Goal: Task Accomplishment & Management: Use online tool/utility

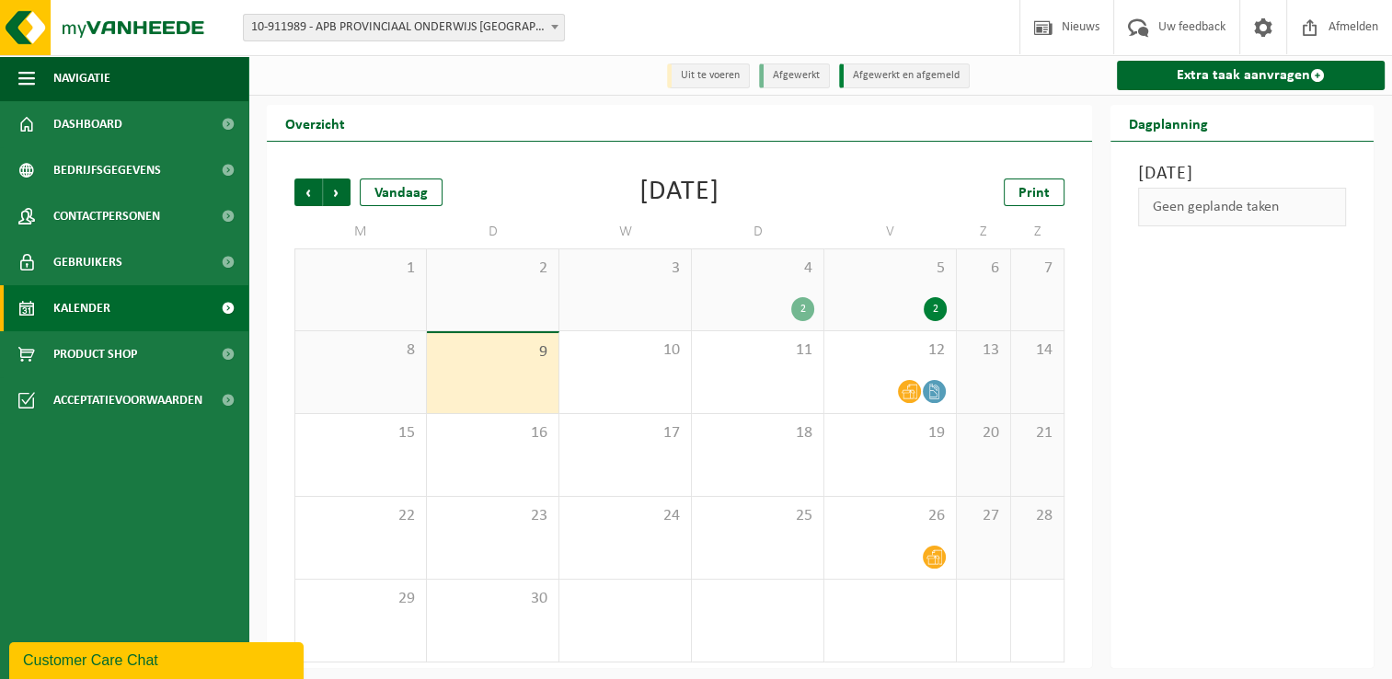
click at [111, 311] on link "Kalender" at bounding box center [124, 308] width 248 height 46
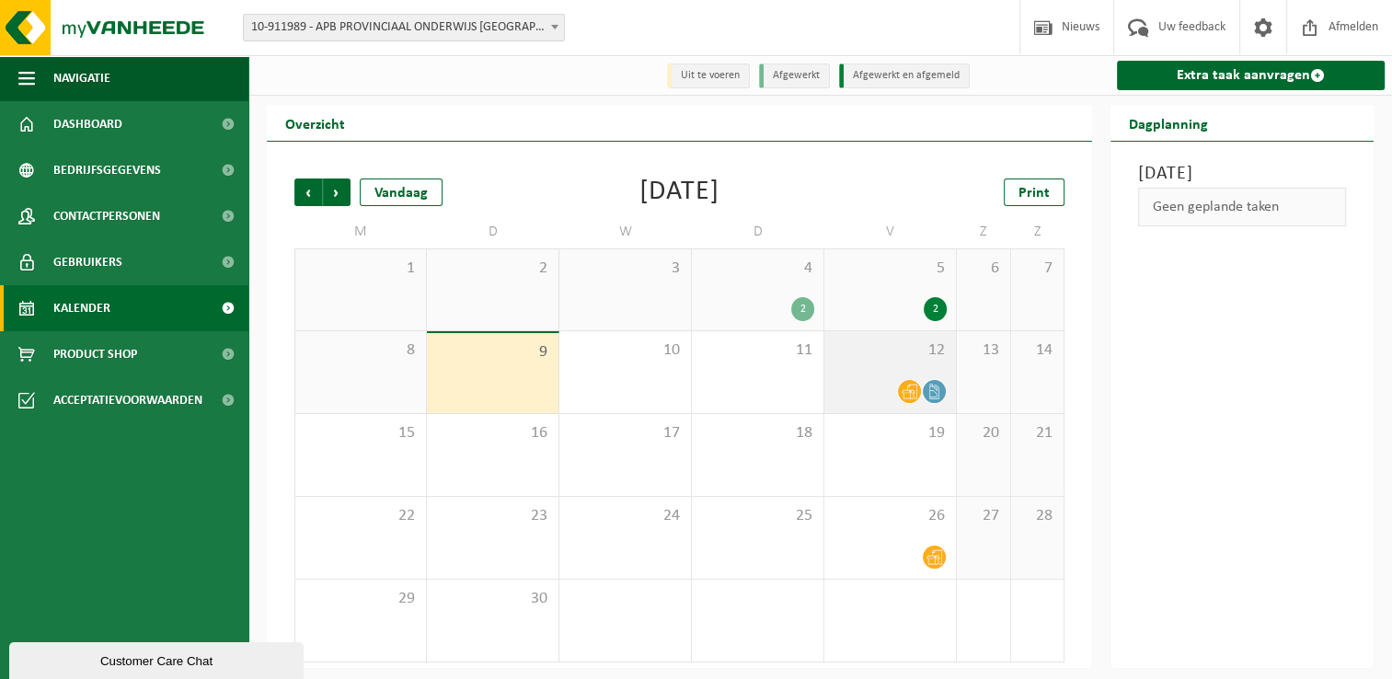
click at [939, 395] on icon at bounding box center [934, 392] width 16 height 16
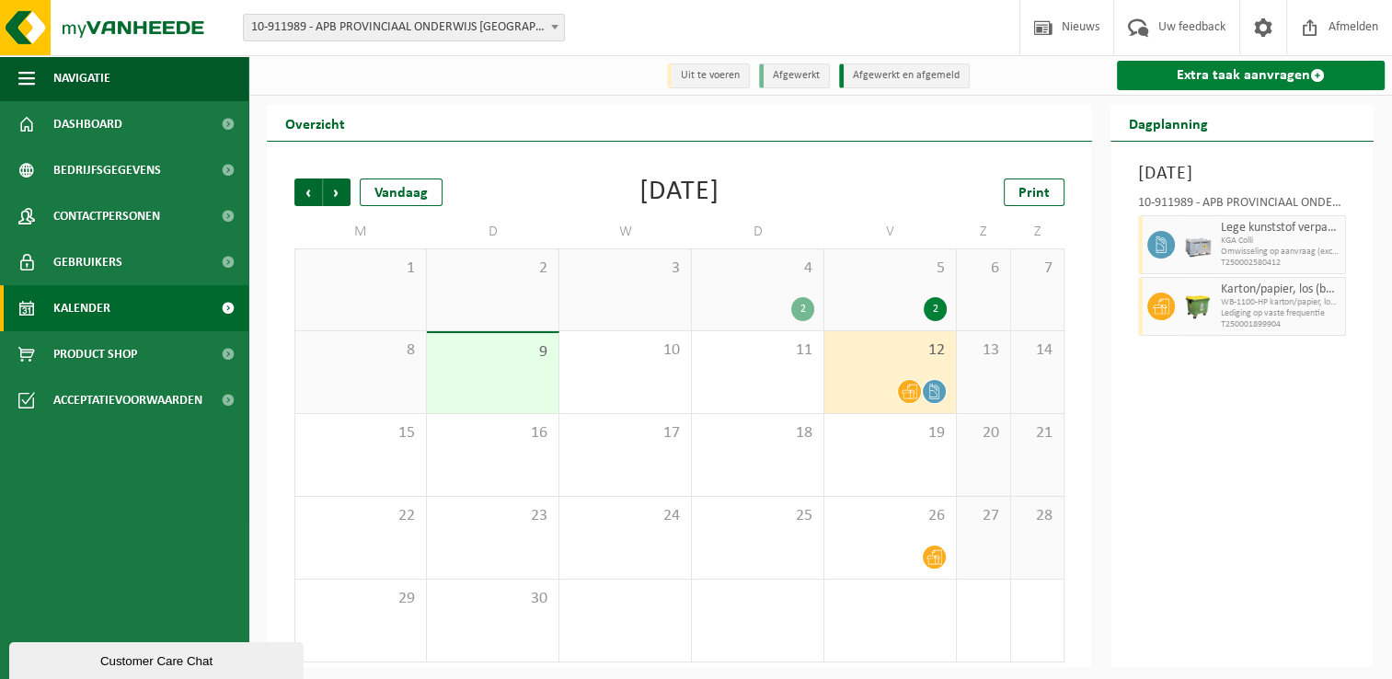
click at [1190, 81] on link "Extra taak aanvragen" at bounding box center [1251, 75] width 268 height 29
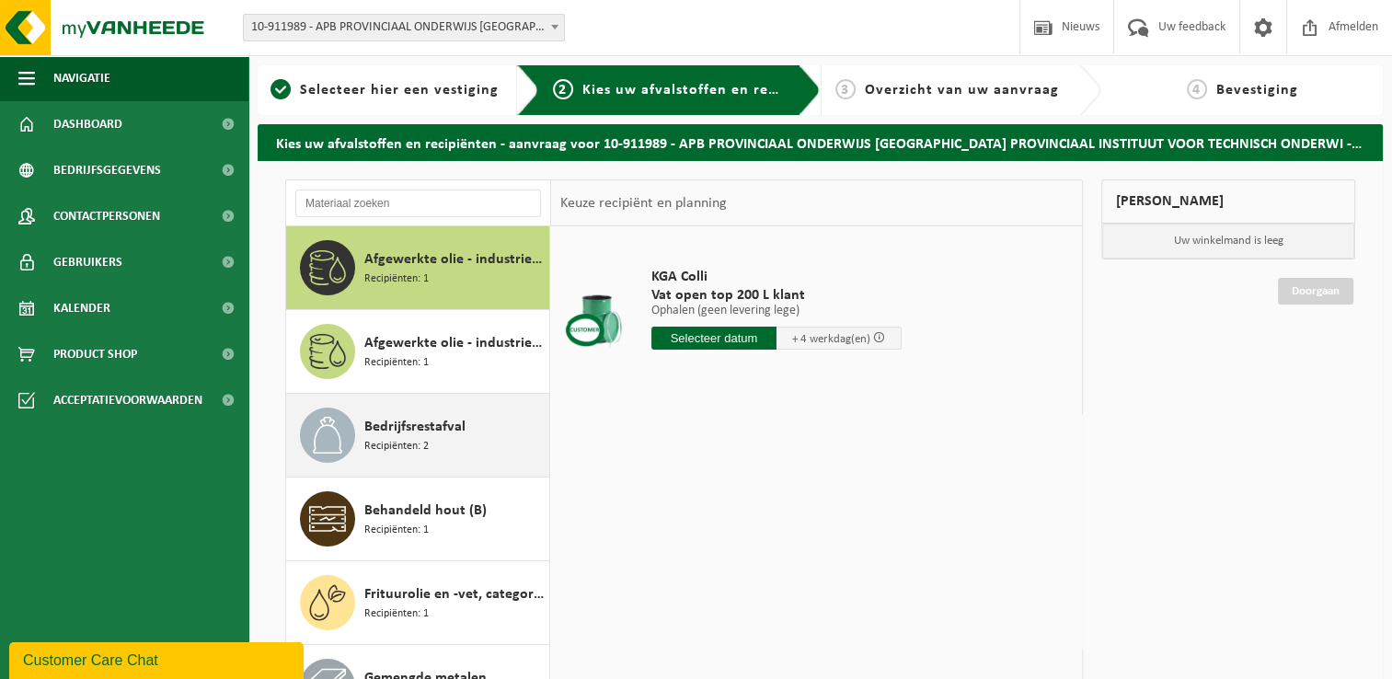
click at [422, 447] on span "Recipiënten: 2" at bounding box center [396, 446] width 64 height 17
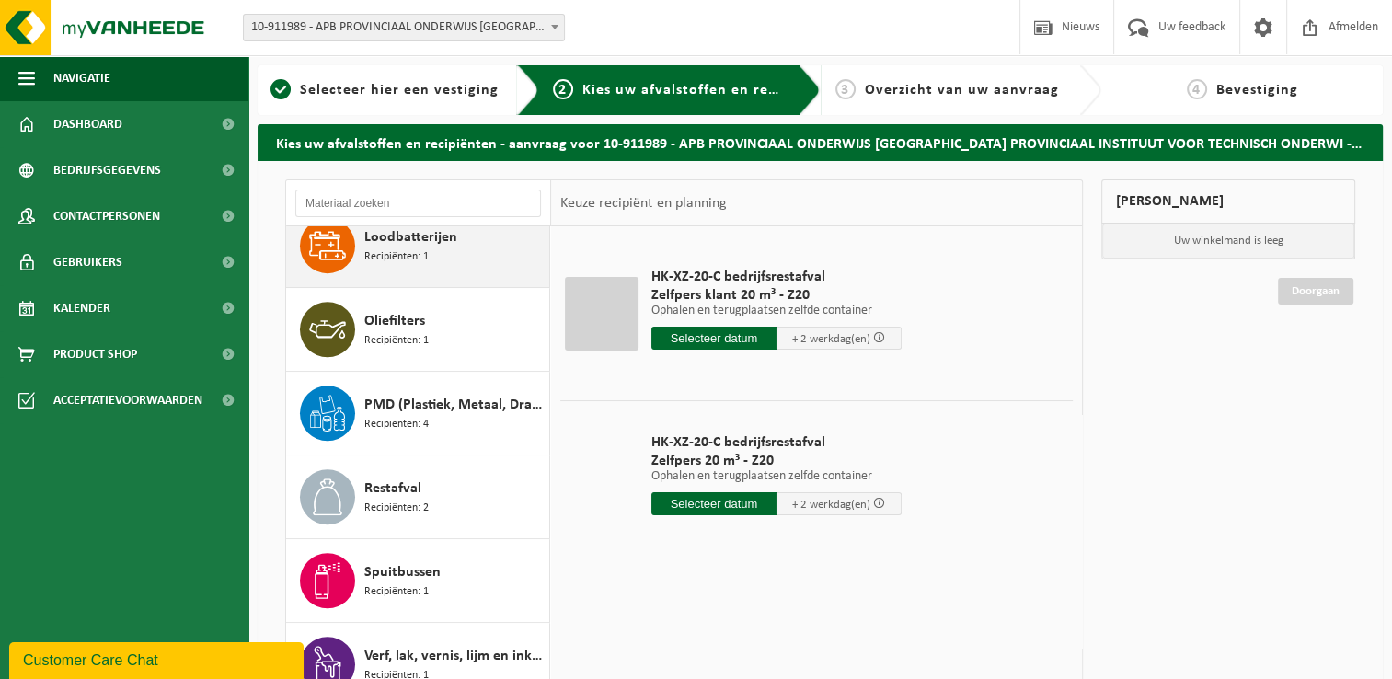
scroll to position [1034, 0]
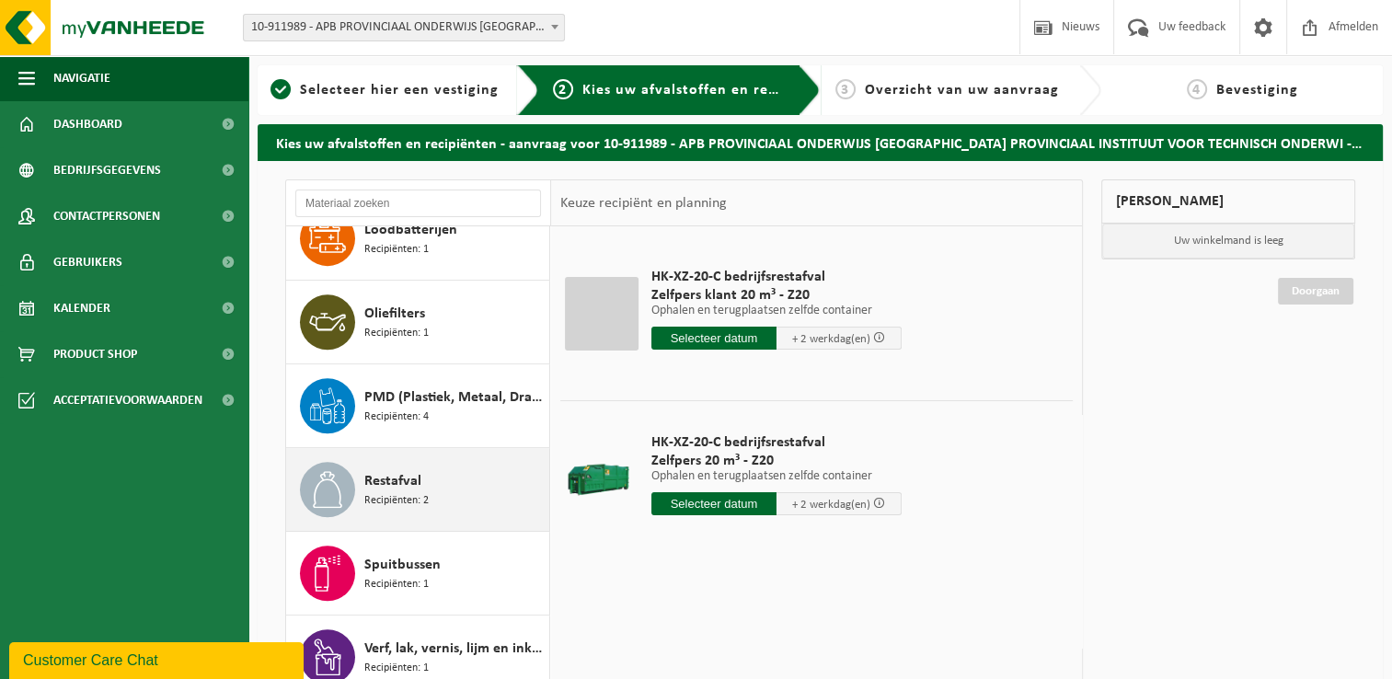
click at [418, 487] on span "Restafval" at bounding box center [392, 481] width 57 height 22
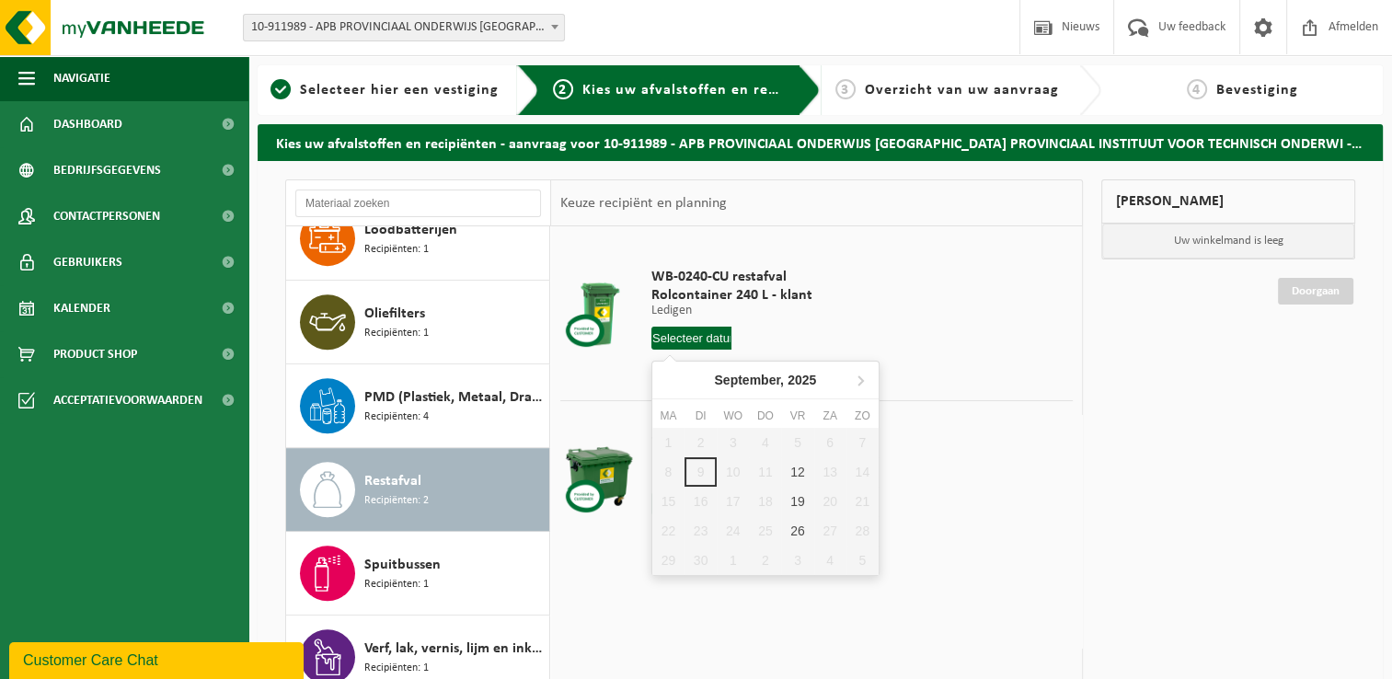
click at [706, 338] on input "text" at bounding box center [691, 337] width 81 height 23
click at [794, 473] on div "12" at bounding box center [797, 471] width 32 height 29
type input "Van 2025-09-12"
type input "2025-09-12"
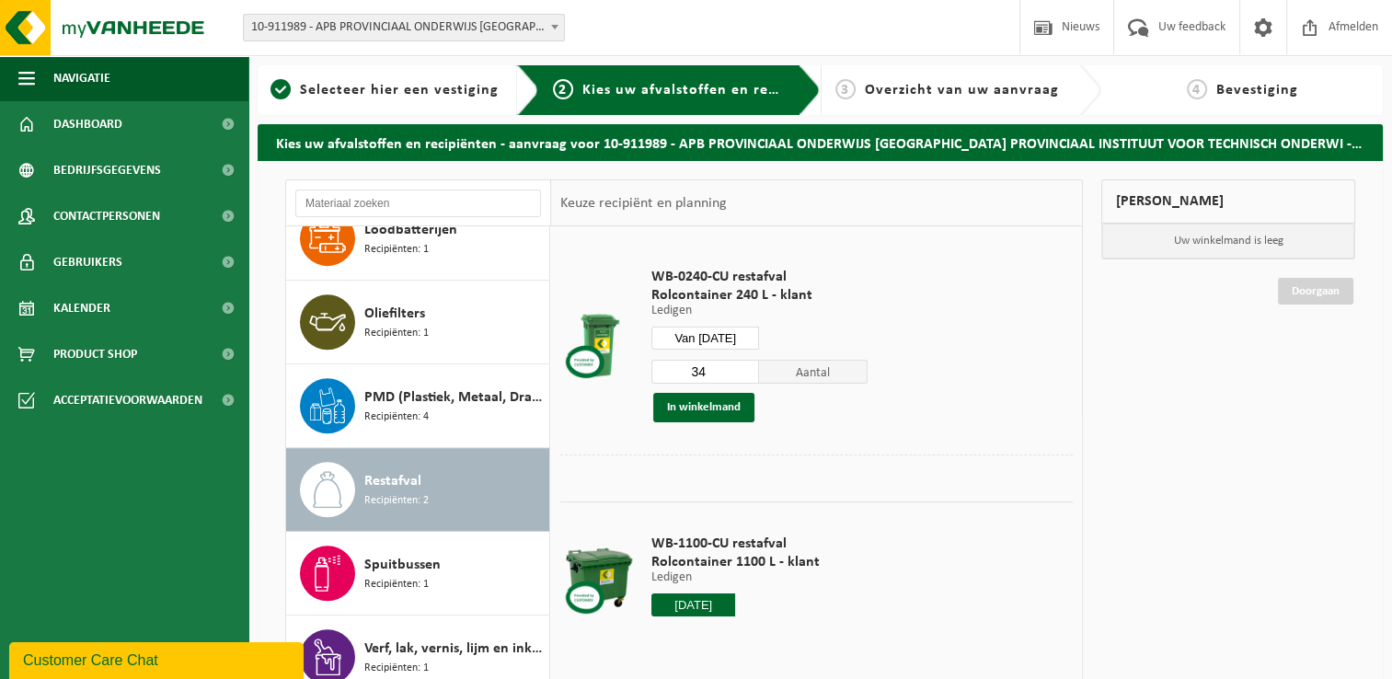
click at [747, 372] on input "34" at bounding box center [705, 372] width 109 height 24
click at [747, 372] on input "33" at bounding box center [705, 372] width 109 height 24
click at [745, 371] on input "32" at bounding box center [705, 372] width 109 height 24
click at [745, 371] on input "31" at bounding box center [705, 372] width 109 height 24
click at [745, 371] on input "30" at bounding box center [705, 372] width 109 height 24
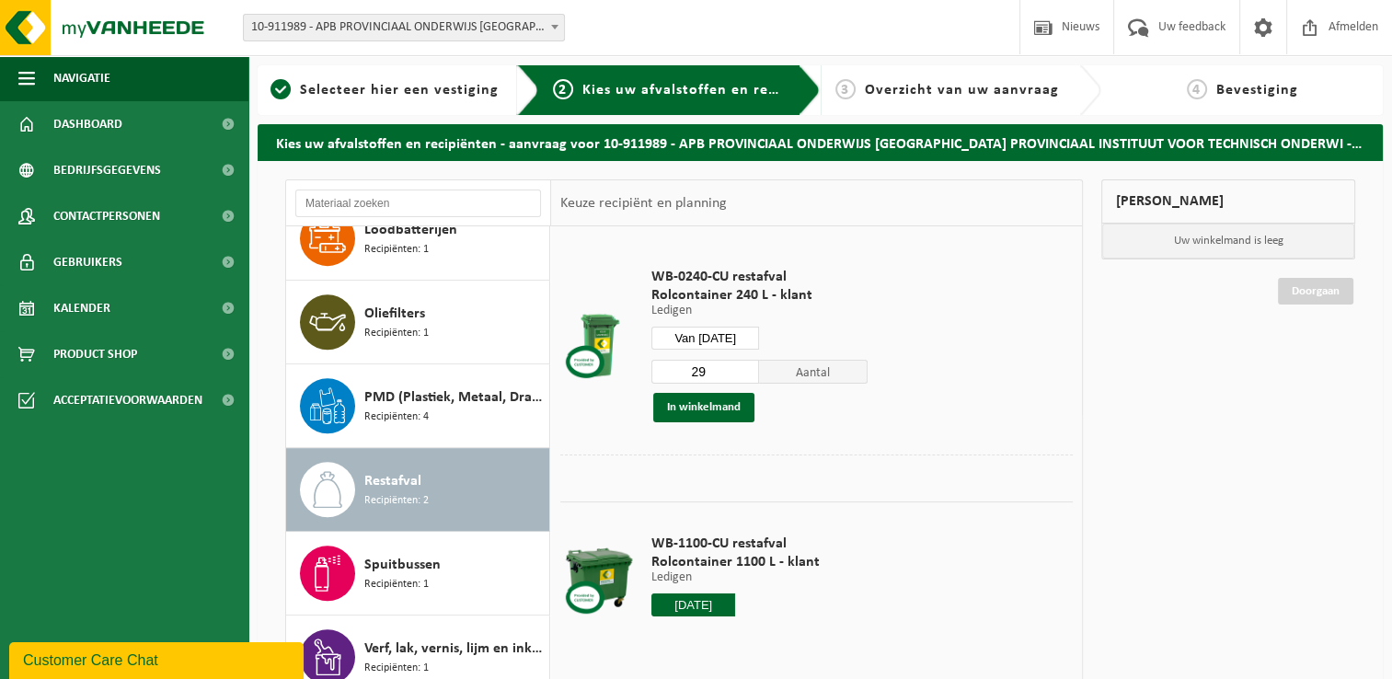
click at [745, 371] on input "29" at bounding box center [705, 372] width 109 height 24
click at [745, 371] on input "28" at bounding box center [705, 372] width 109 height 24
click at [745, 371] on input "27" at bounding box center [705, 372] width 109 height 24
click at [745, 371] on input "26" at bounding box center [705, 372] width 109 height 24
click at [745, 371] on input "25" at bounding box center [705, 372] width 109 height 24
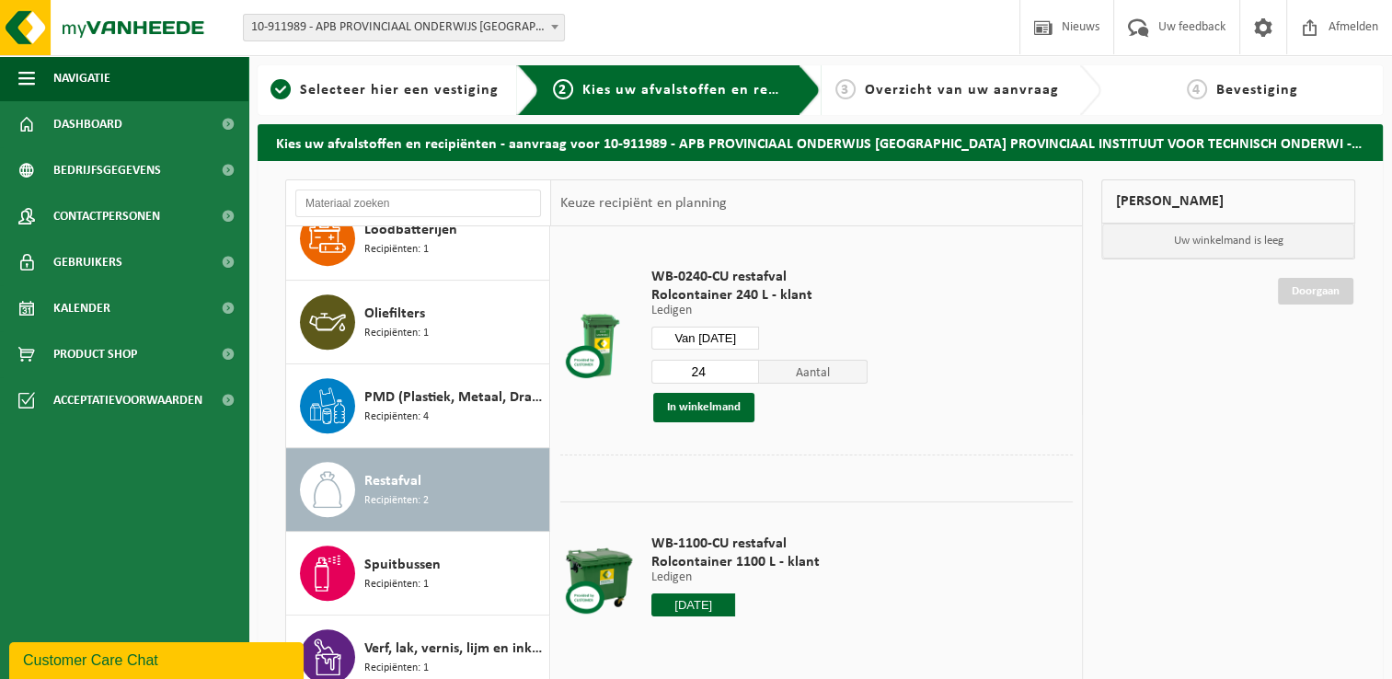
click at [745, 371] on input "24" at bounding box center [705, 372] width 109 height 24
click at [745, 371] on input "23" at bounding box center [705, 372] width 109 height 24
click at [745, 371] on input "22" at bounding box center [705, 372] width 109 height 24
click at [745, 371] on input "21" at bounding box center [705, 372] width 109 height 24
type input "20"
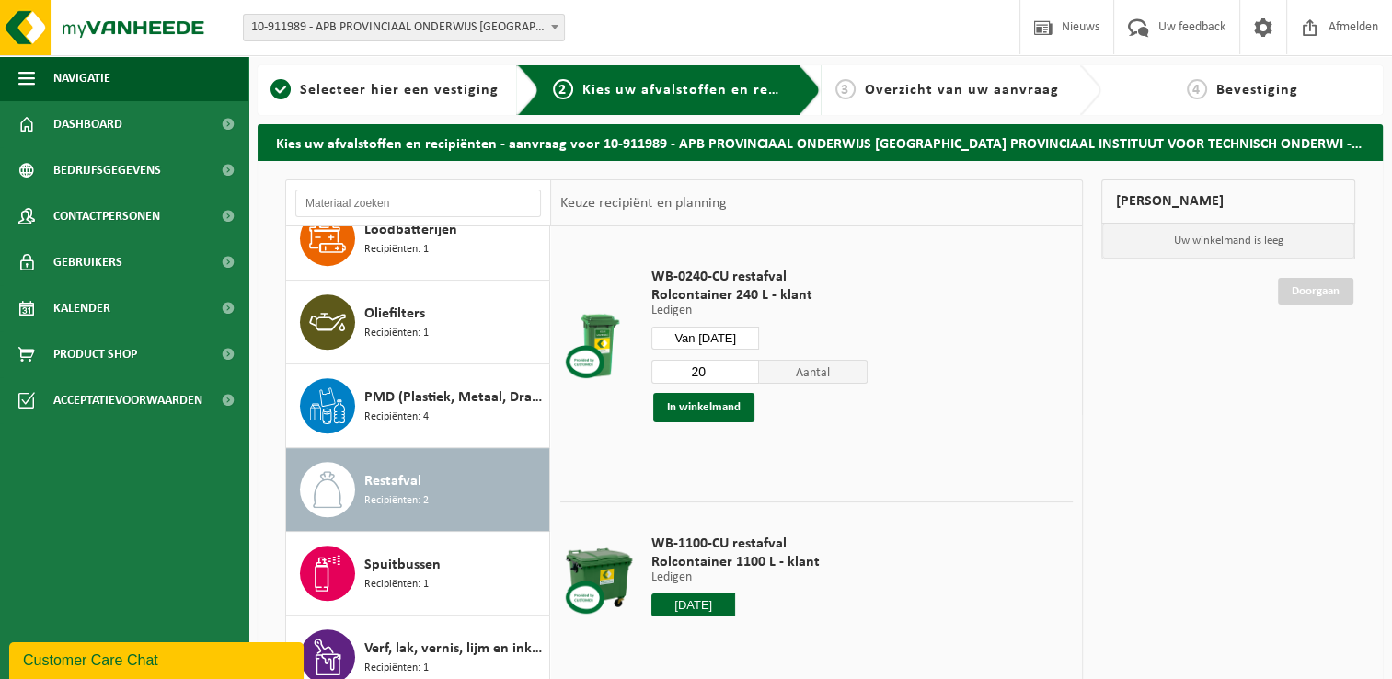
click at [745, 371] on input "20" at bounding box center [705, 372] width 109 height 24
click at [724, 410] on button "In winkelmand" at bounding box center [703, 407] width 101 height 29
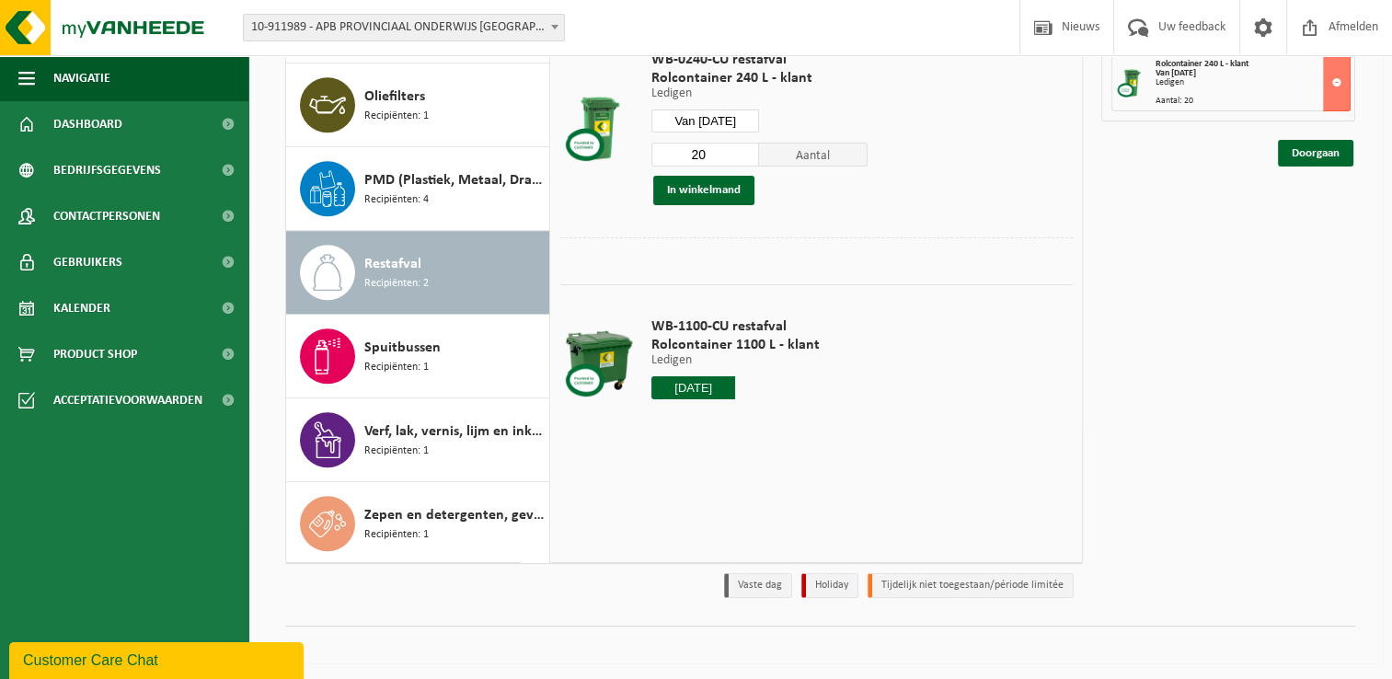
scroll to position [218, 0]
click at [681, 387] on input "2025-09-12" at bounding box center [693, 386] width 85 height 23
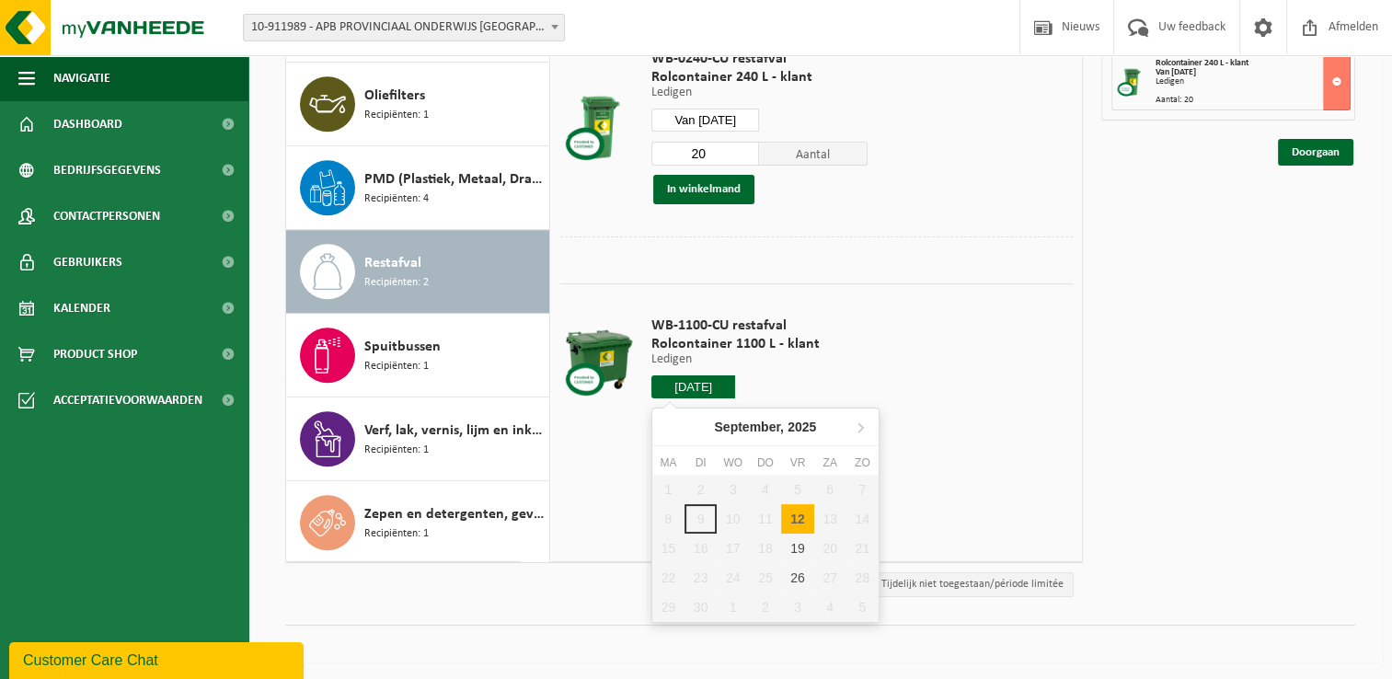
click at [809, 521] on div "12" at bounding box center [797, 518] width 32 height 29
click at [795, 514] on div "12" at bounding box center [797, 518] width 32 height 29
type input "Van 2025-09-12"
type input "2025-09-12"
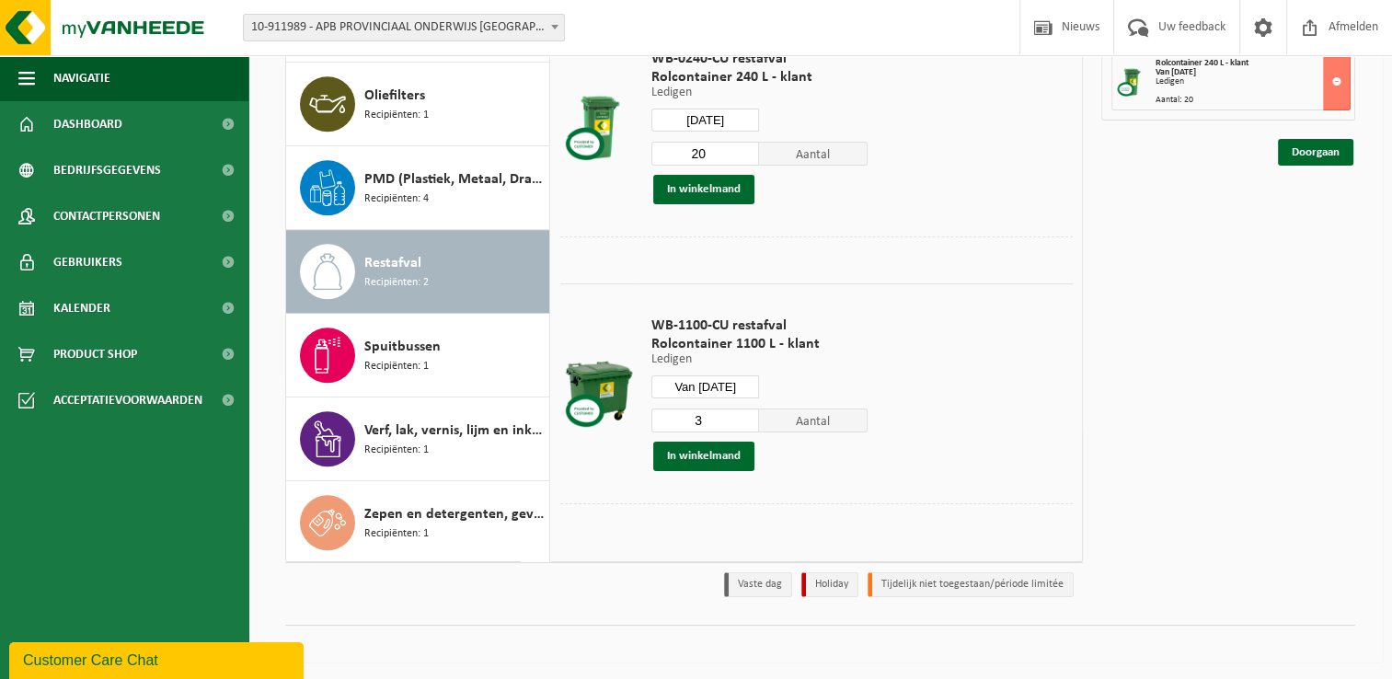
click at [748, 418] on input "3" at bounding box center [705, 420] width 109 height 24
type input "2"
click at [749, 422] on input "2" at bounding box center [705, 420] width 109 height 24
click at [732, 453] on button "In winkelmand" at bounding box center [703, 455] width 101 height 29
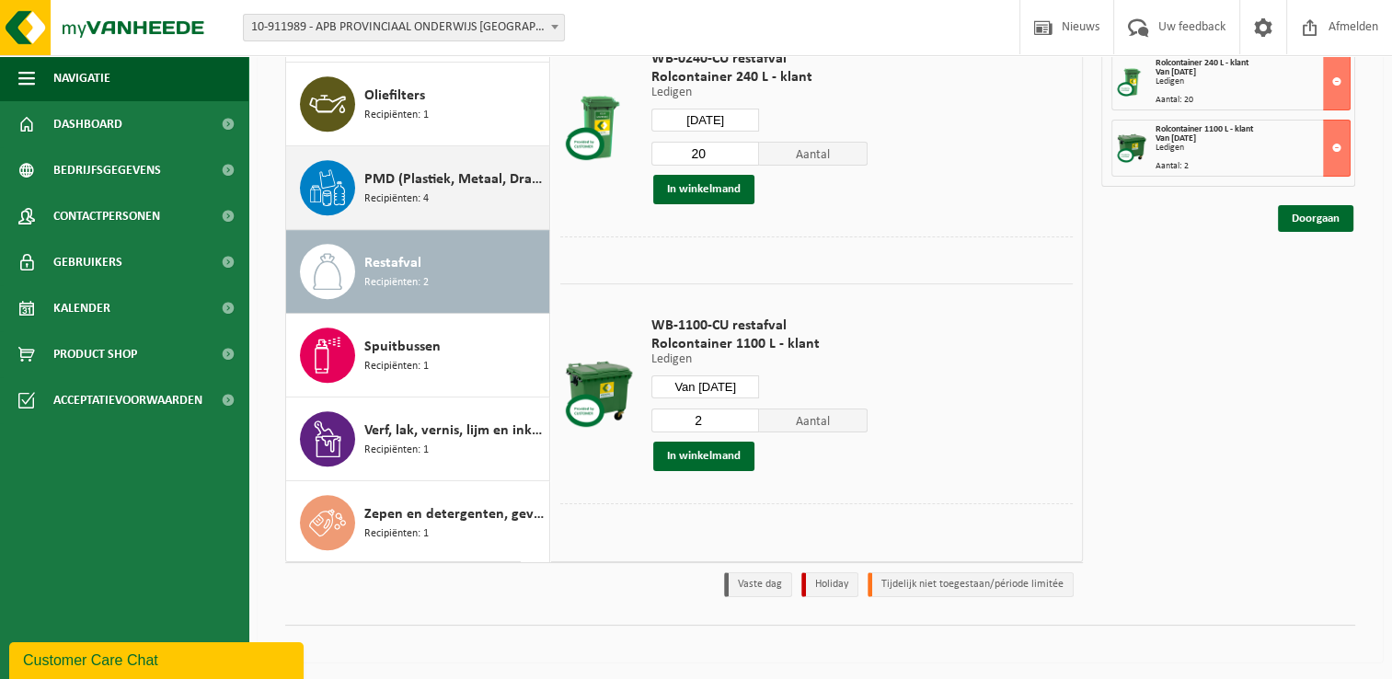
click at [435, 189] on div "PMD (Plastiek, Metaal, Drankkartons) (bedrijven) Recipiënten: 4" at bounding box center [454, 187] width 180 height 55
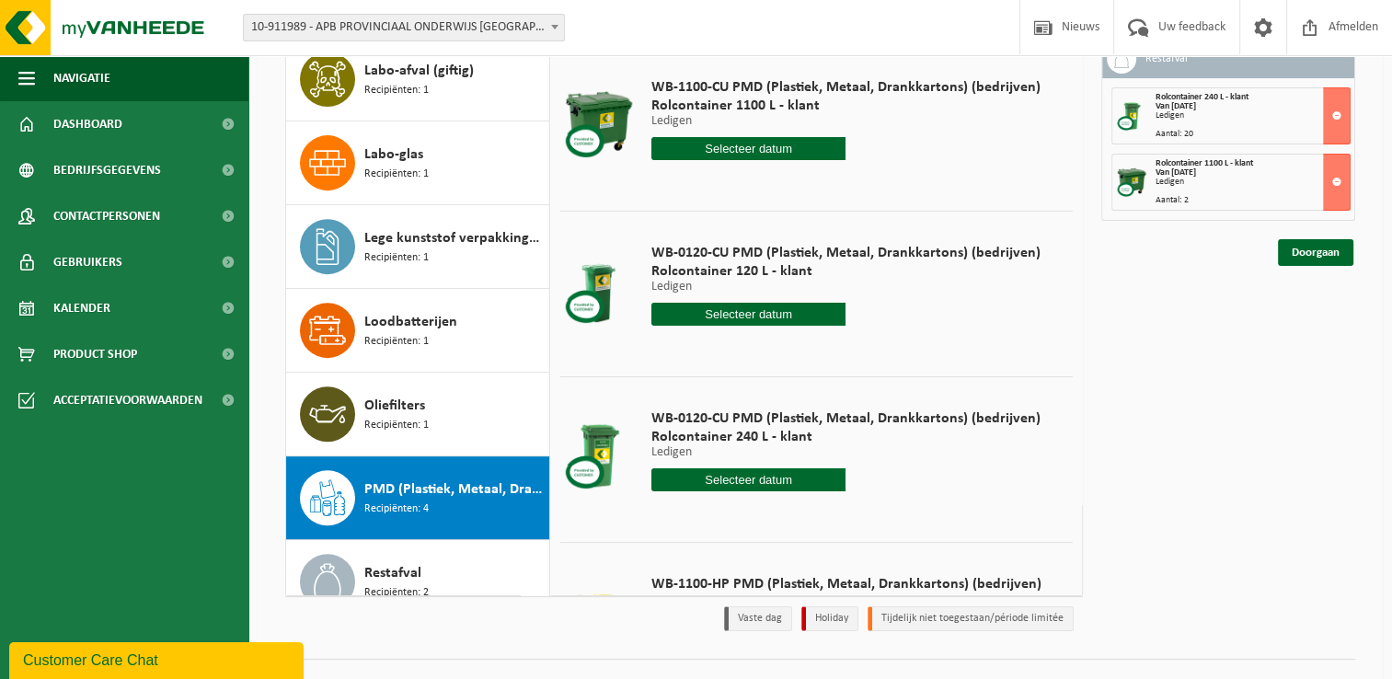
scroll to position [0, 0]
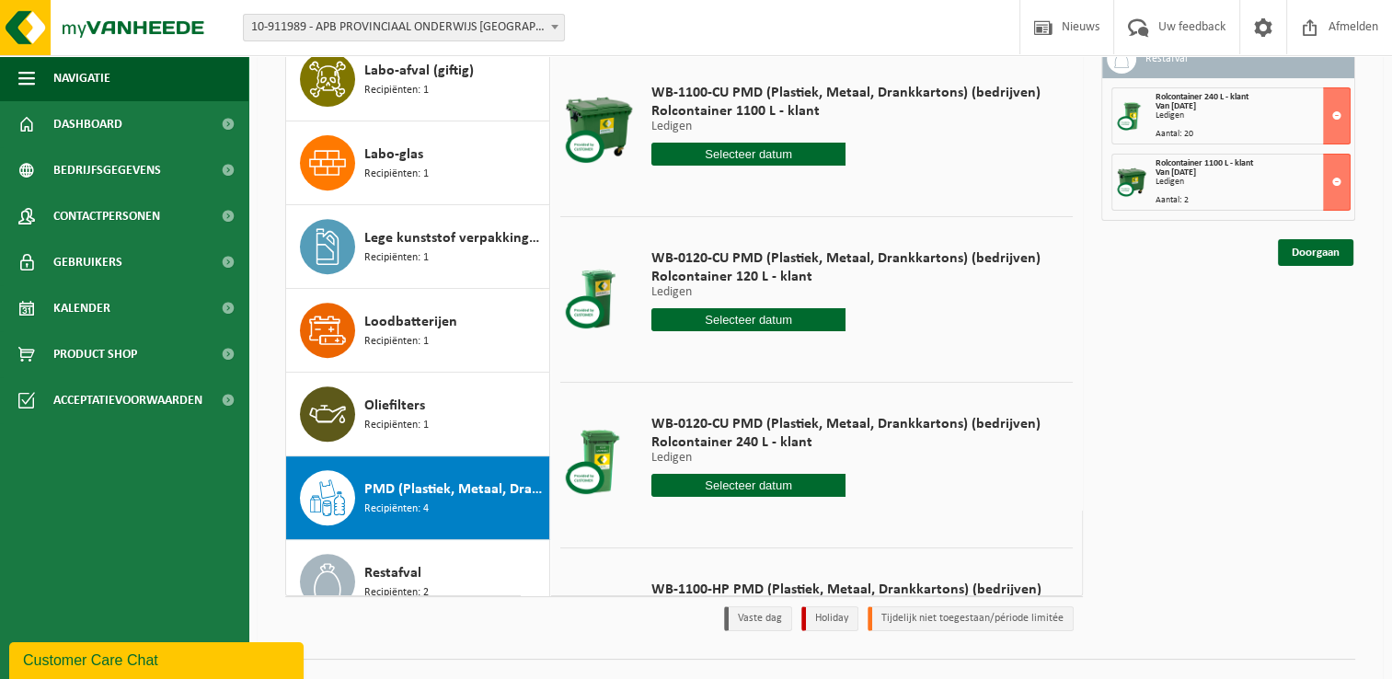
click at [776, 158] on input "text" at bounding box center [748, 154] width 195 height 23
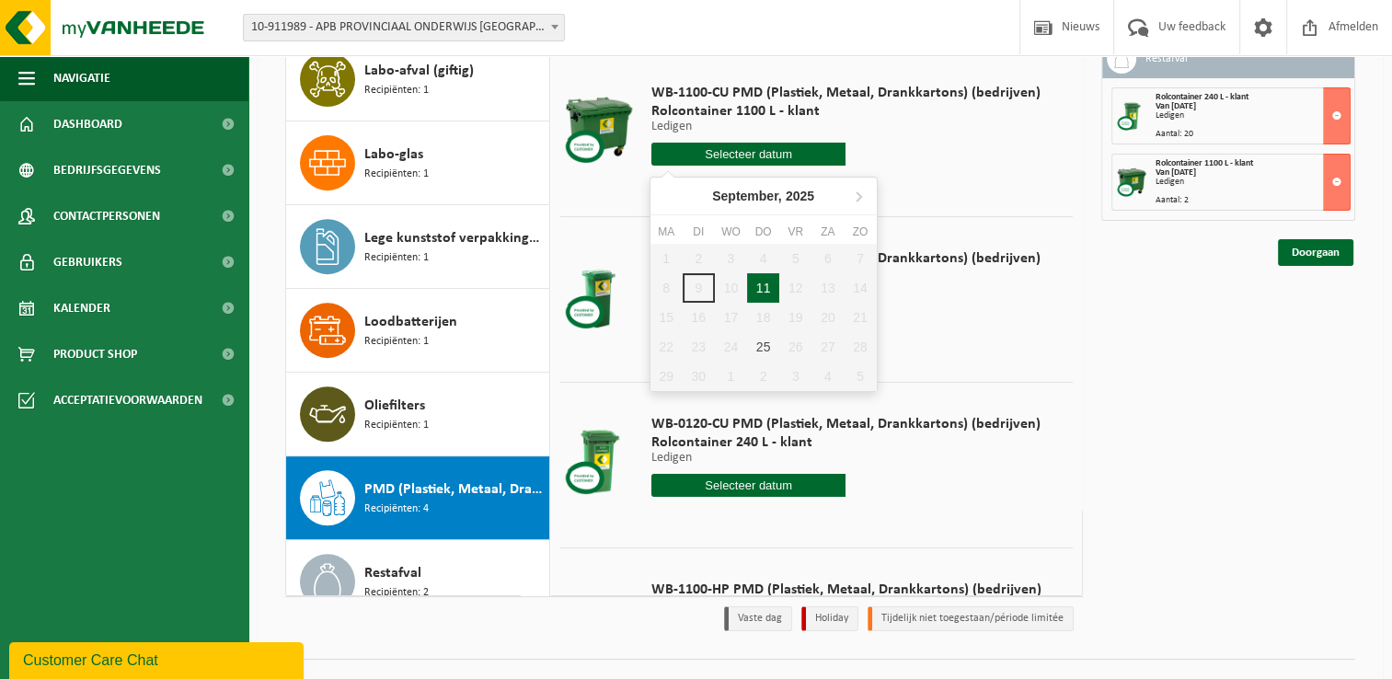
click at [768, 284] on div "11" at bounding box center [763, 287] width 32 height 29
type input "Van 2025-09-11"
type input "2025-09-11"
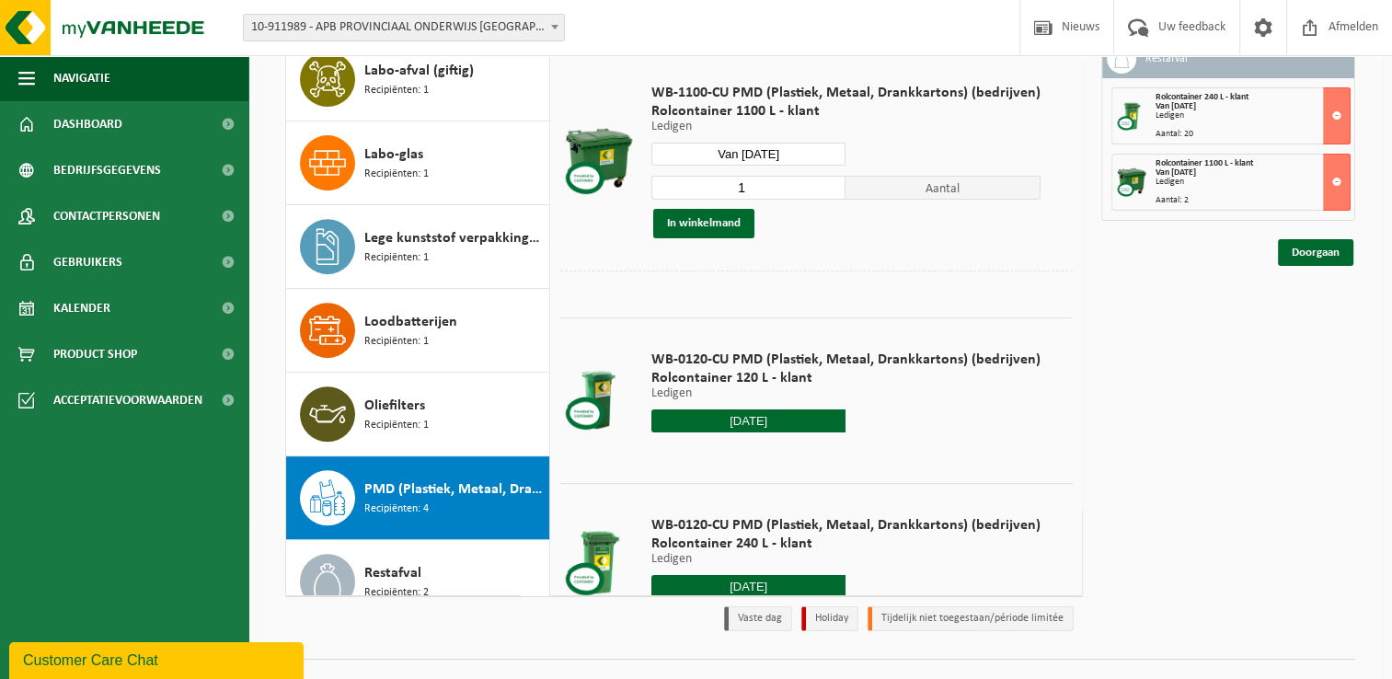
type input "1"
click at [825, 189] on input "1" at bounding box center [748, 188] width 195 height 24
click at [723, 222] on button "In winkelmand" at bounding box center [703, 223] width 101 height 29
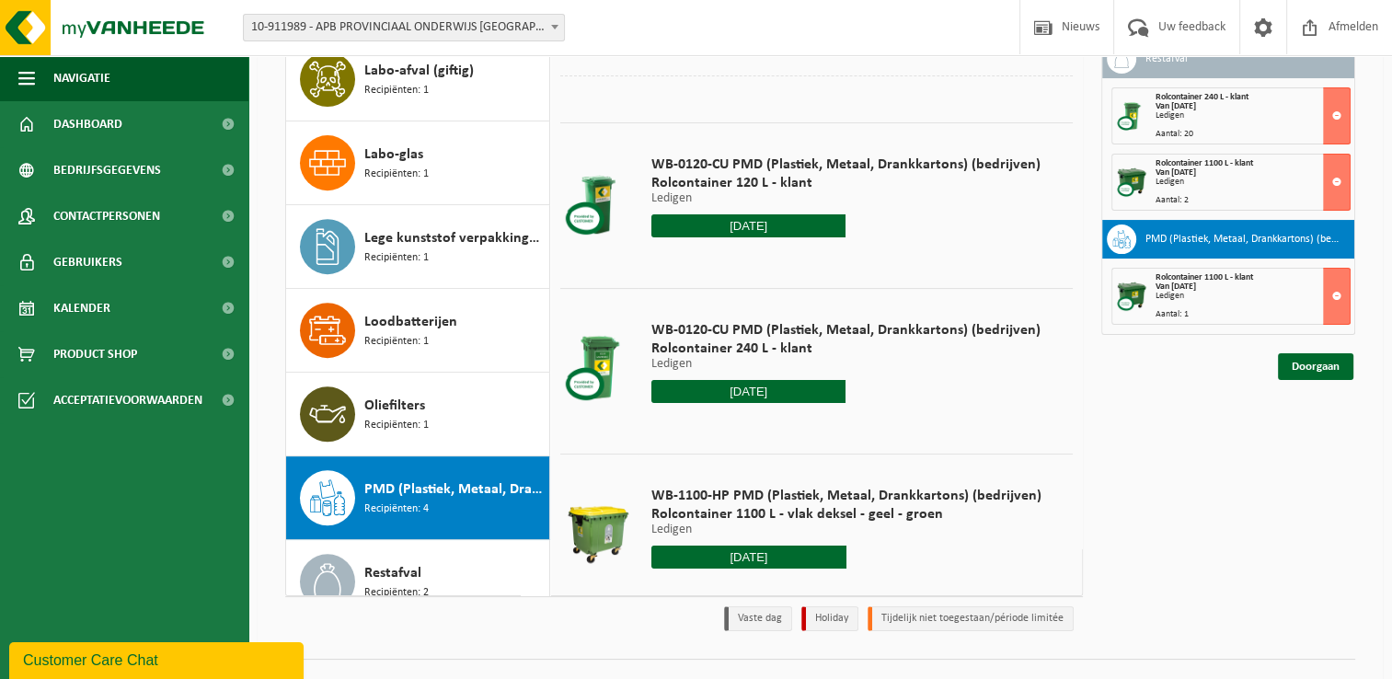
scroll to position [227, 0]
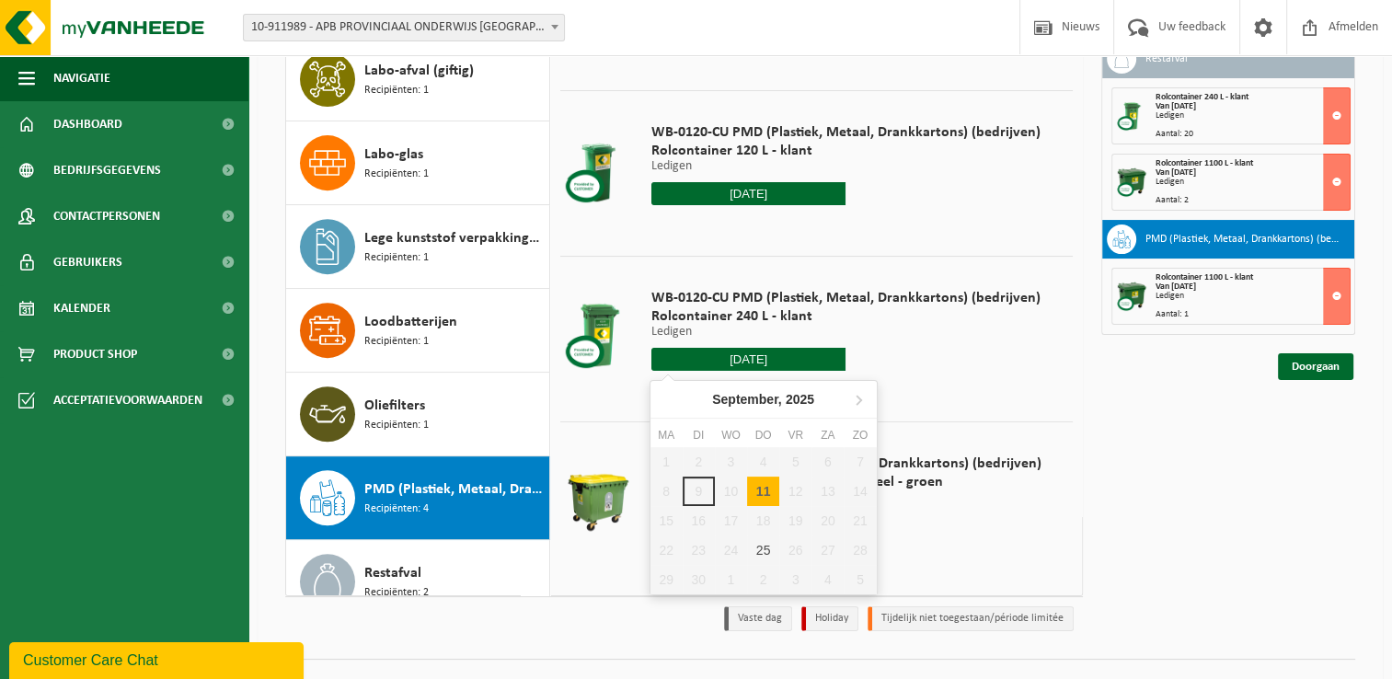
click at [774, 351] on input "2025-09-11" at bounding box center [748, 359] width 195 height 23
click at [761, 488] on div "11" at bounding box center [763, 490] width 32 height 29
click at [765, 494] on div "11" at bounding box center [763, 490] width 32 height 29
type input "Van 2025-09-11"
type input "2025-09-11"
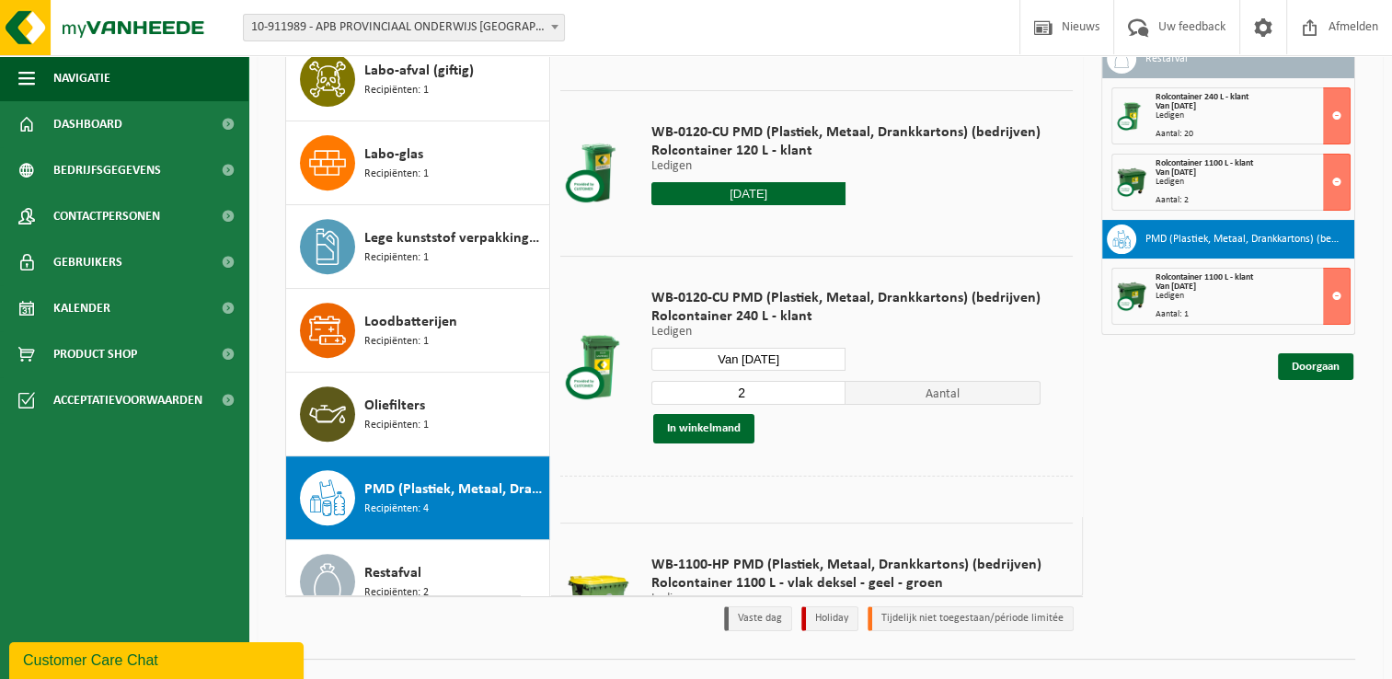
click at [828, 388] on input "2" at bounding box center [748, 393] width 195 height 24
click at [828, 388] on input "3" at bounding box center [748, 393] width 195 height 24
click at [828, 388] on input "4" at bounding box center [748, 393] width 195 height 24
click at [828, 387] on input "5" at bounding box center [748, 393] width 195 height 24
click at [828, 387] on input "6" at bounding box center [748, 393] width 195 height 24
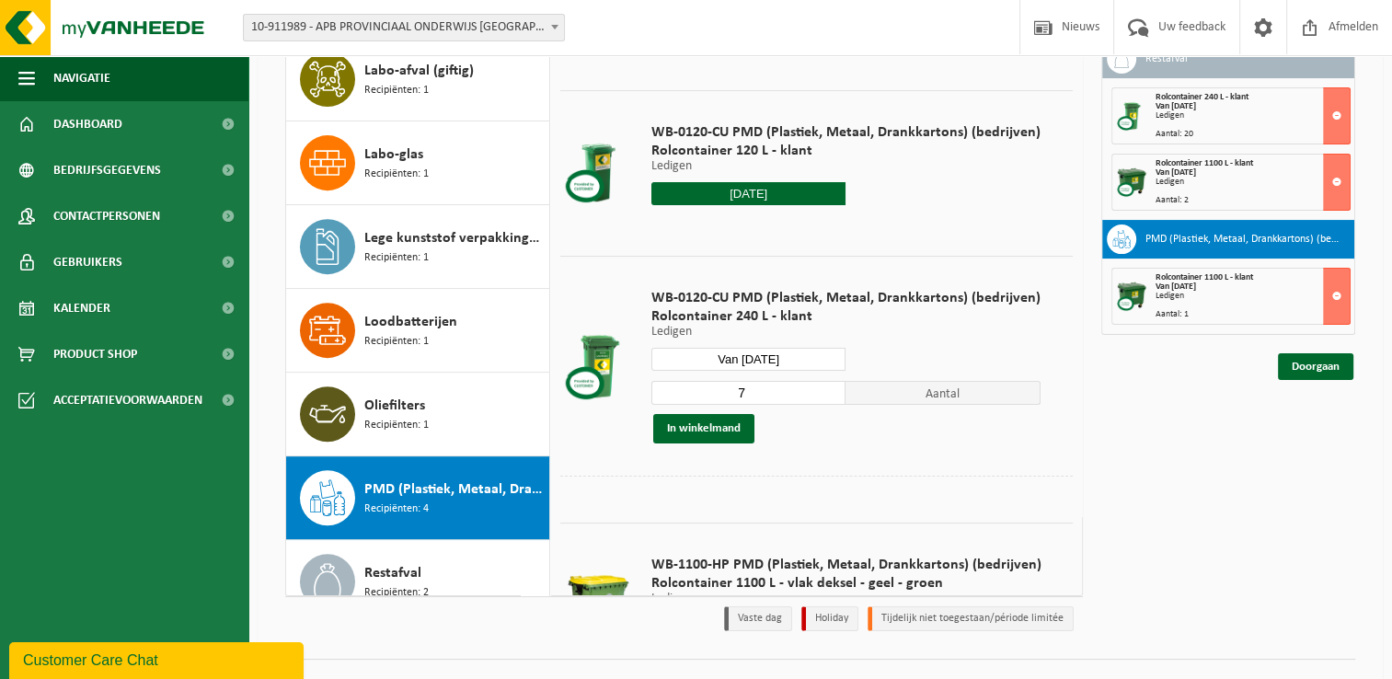
click at [828, 386] on input "7" at bounding box center [748, 393] width 195 height 24
click at [828, 386] on input "8" at bounding box center [748, 393] width 195 height 24
click at [828, 386] on input "9" at bounding box center [748, 393] width 195 height 24
click at [828, 386] on input "10" at bounding box center [748, 393] width 195 height 24
click at [828, 386] on input "11" at bounding box center [748, 393] width 195 height 24
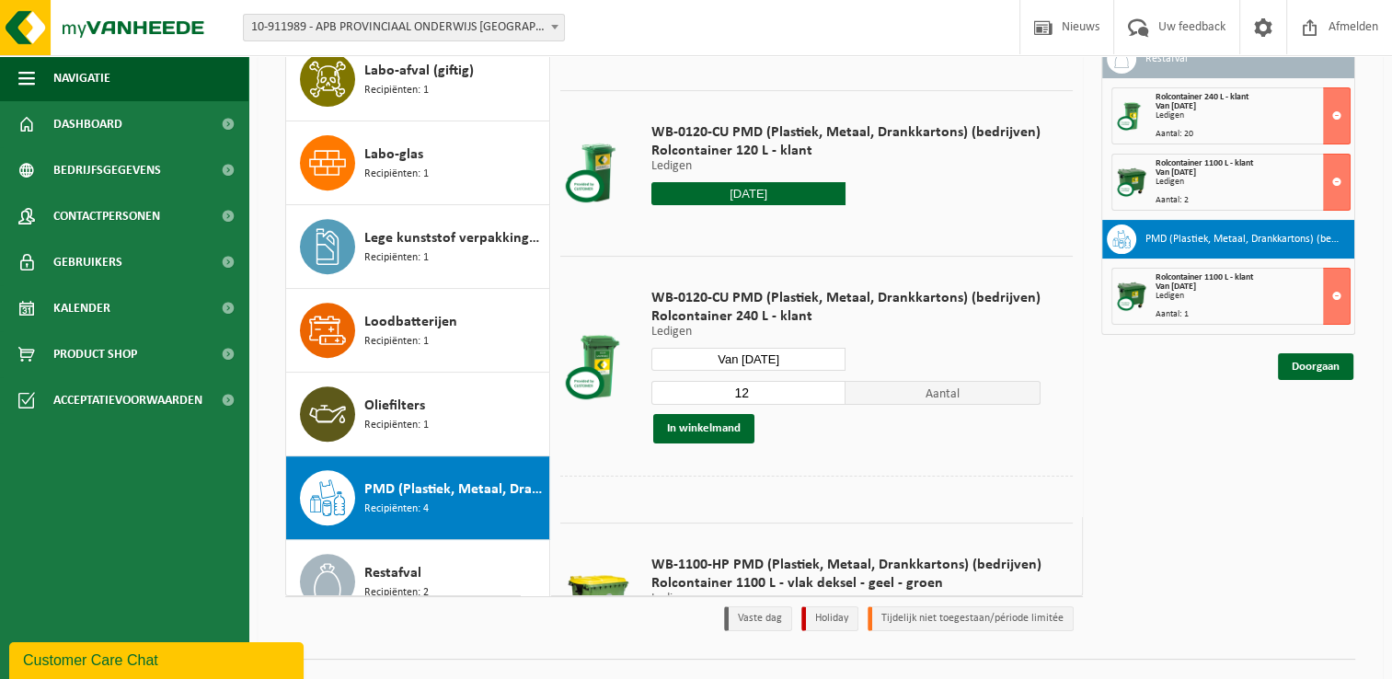
click at [828, 386] on input "12" at bounding box center [748, 393] width 195 height 24
click at [828, 386] on input "13" at bounding box center [748, 393] width 195 height 24
click at [828, 386] on input "14" at bounding box center [748, 393] width 195 height 24
click at [828, 386] on input "15" at bounding box center [748, 393] width 195 height 24
click at [828, 386] on input "16" at bounding box center [748, 393] width 195 height 24
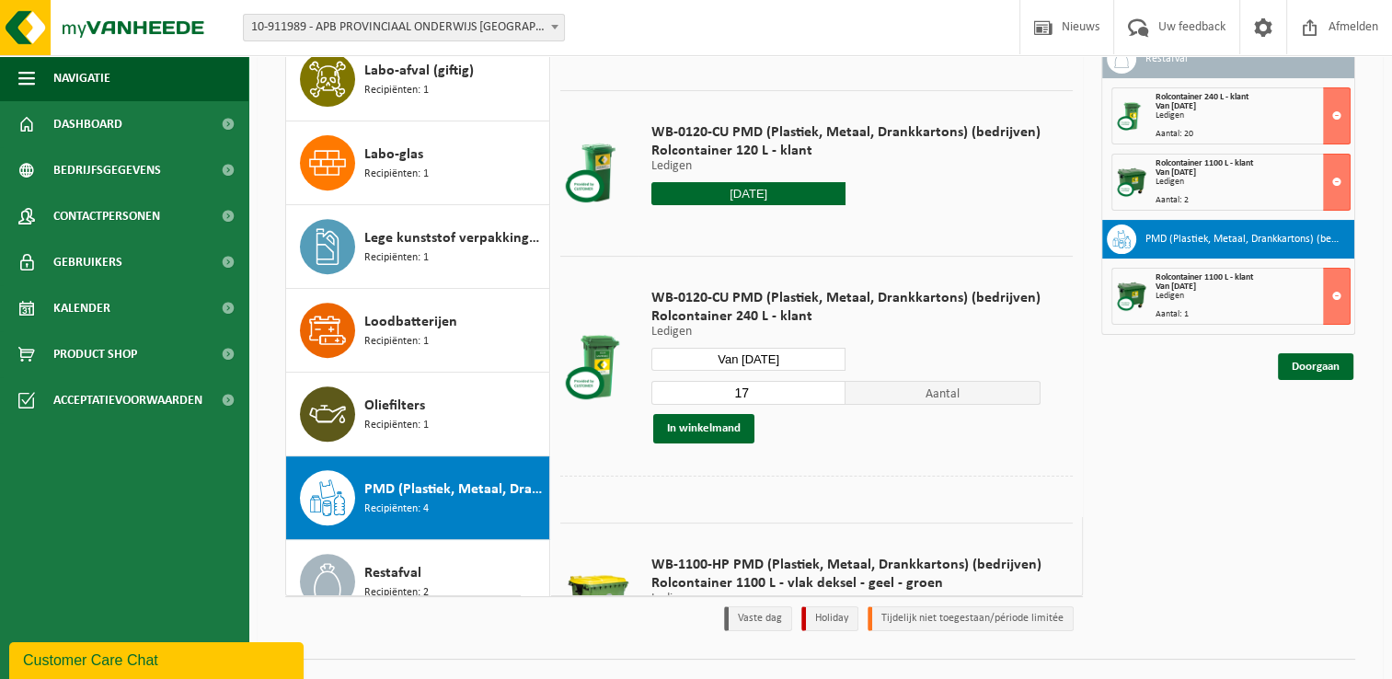
click at [828, 386] on input "17" at bounding box center [748, 393] width 195 height 24
click at [828, 386] on input "18" at bounding box center [748, 393] width 195 height 24
click at [828, 386] on input "19" at bounding box center [748, 393] width 195 height 24
click at [830, 395] on input "18" at bounding box center [748, 393] width 195 height 24
click at [830, 395] on input "17" at bounding box center [748, 393] width 195 height 24
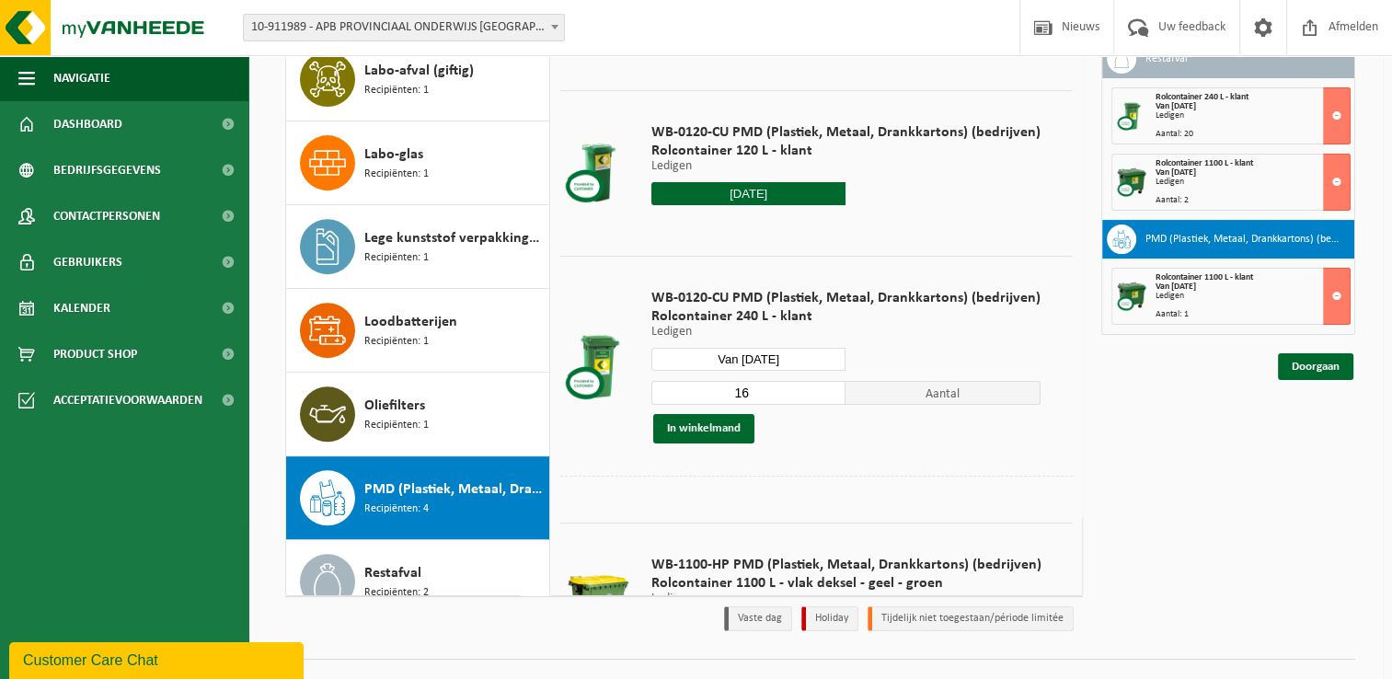
click at [830, 395] on input "16" at bounding box center [748, 393] width 195 height 24
type input "15"
click at [830, 395] on input "15" at bounding box center [748, 393] width 195 height 24
click at [715, 431] on button "In winkelmand" at bounding box center [703, 428] width 101 height 29
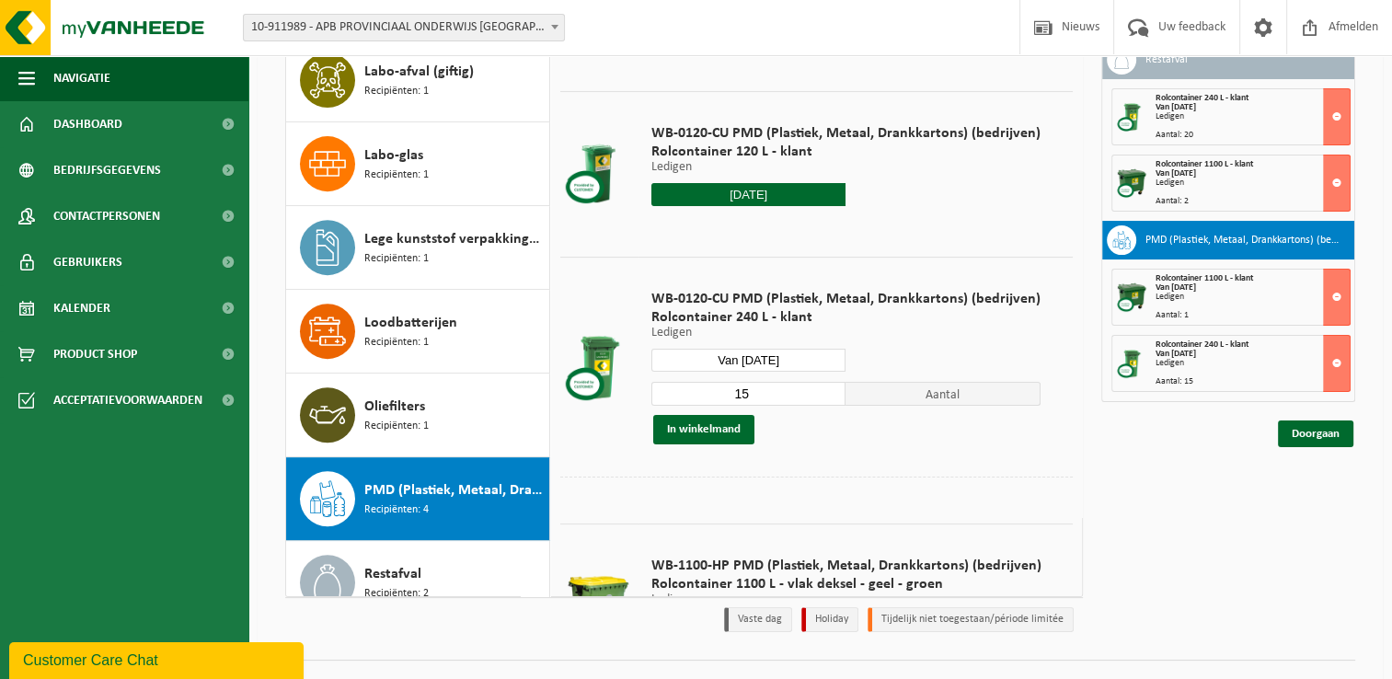
scroll to position [184, 0]
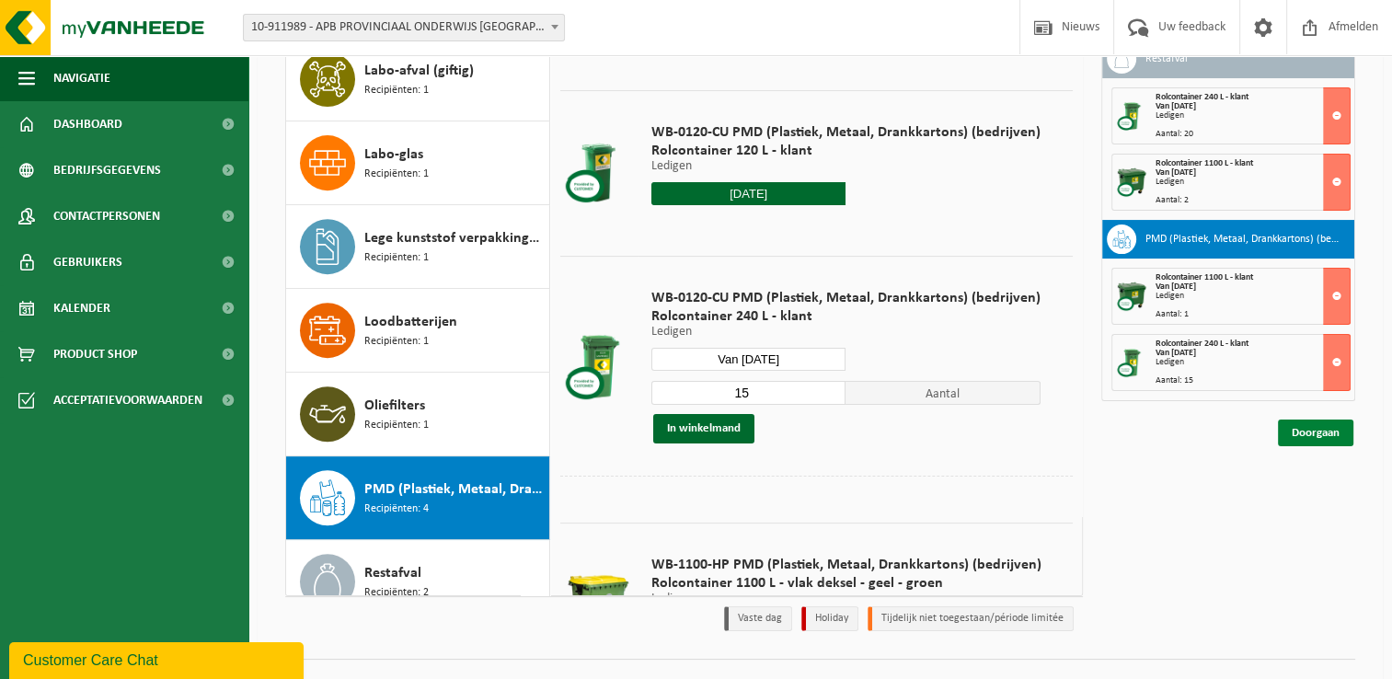
click at [1306, 433] on link "Doorgaan" at bounding box center [1314, 432] width 75 height 27
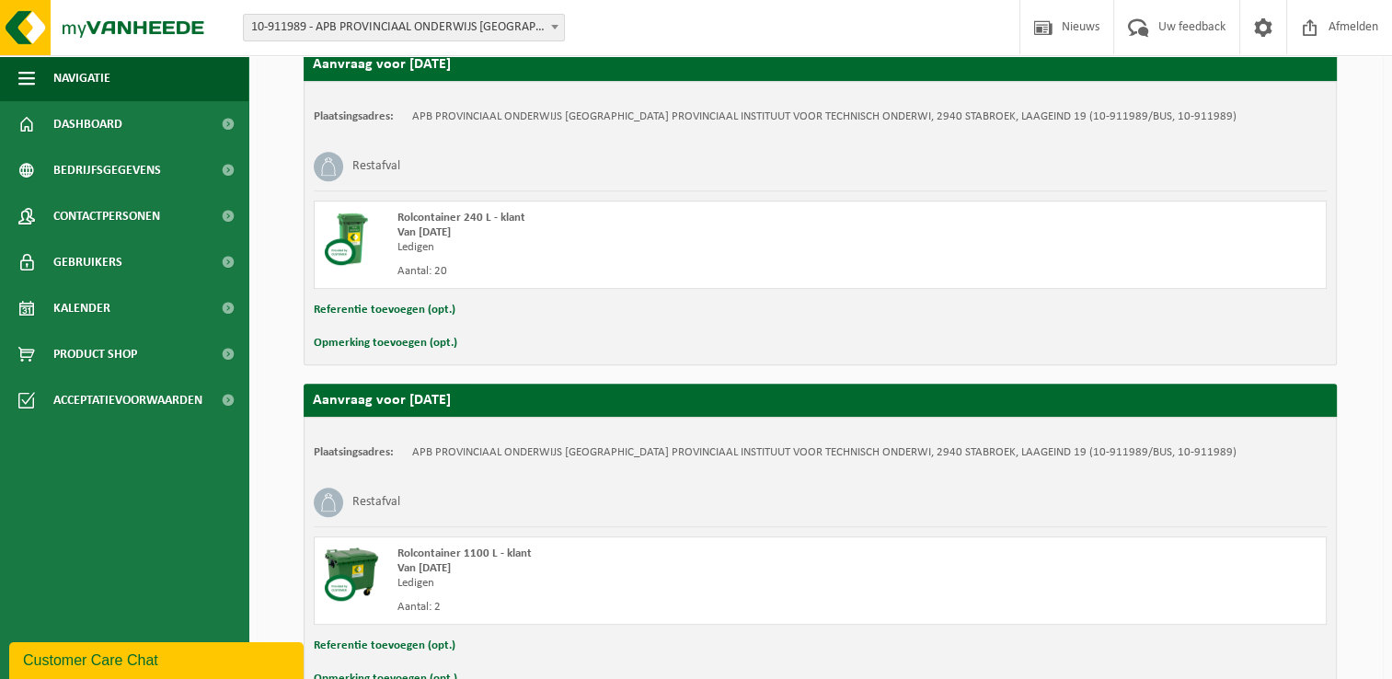
scroll to position [1113, 0]
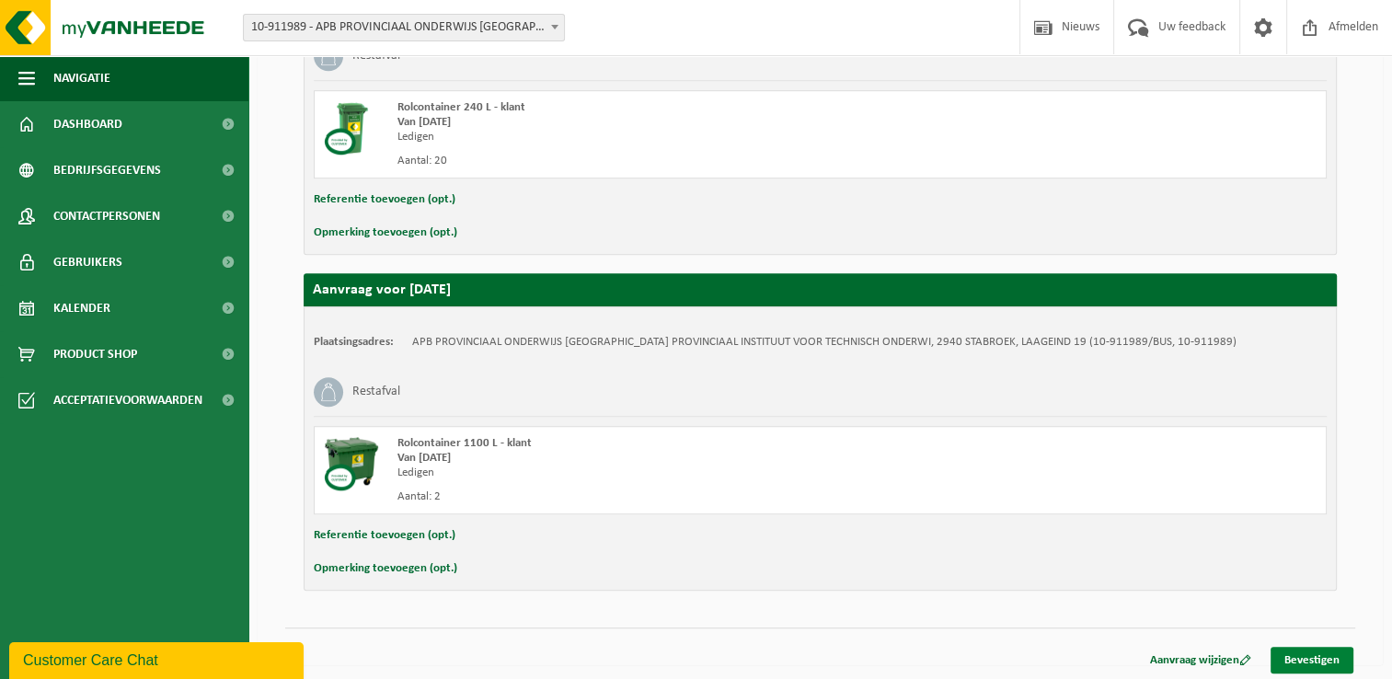
click at [1301, 658] on link "Bevestigen" at bounding box center [1311, 660] width 83 height 27
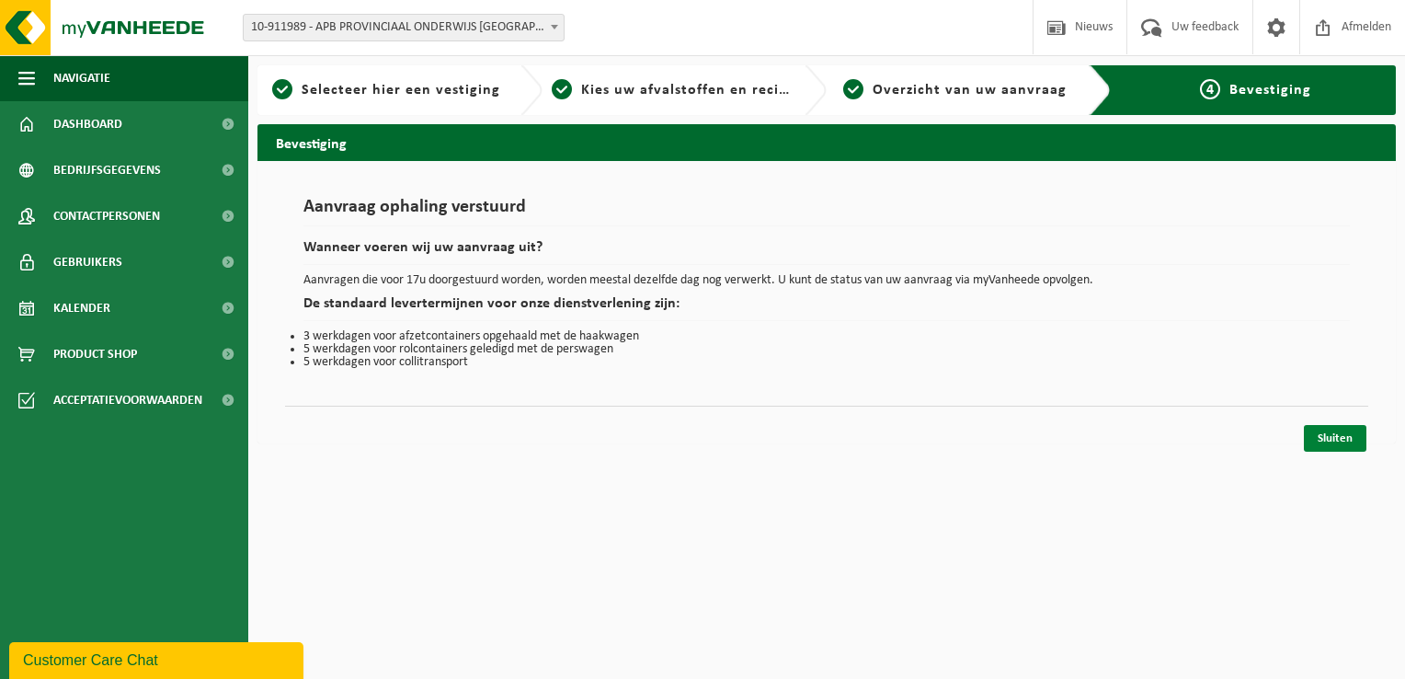
click at [1335, 438] on link "Sluiten" at bounding box center [1335, 438] width 63 height 27
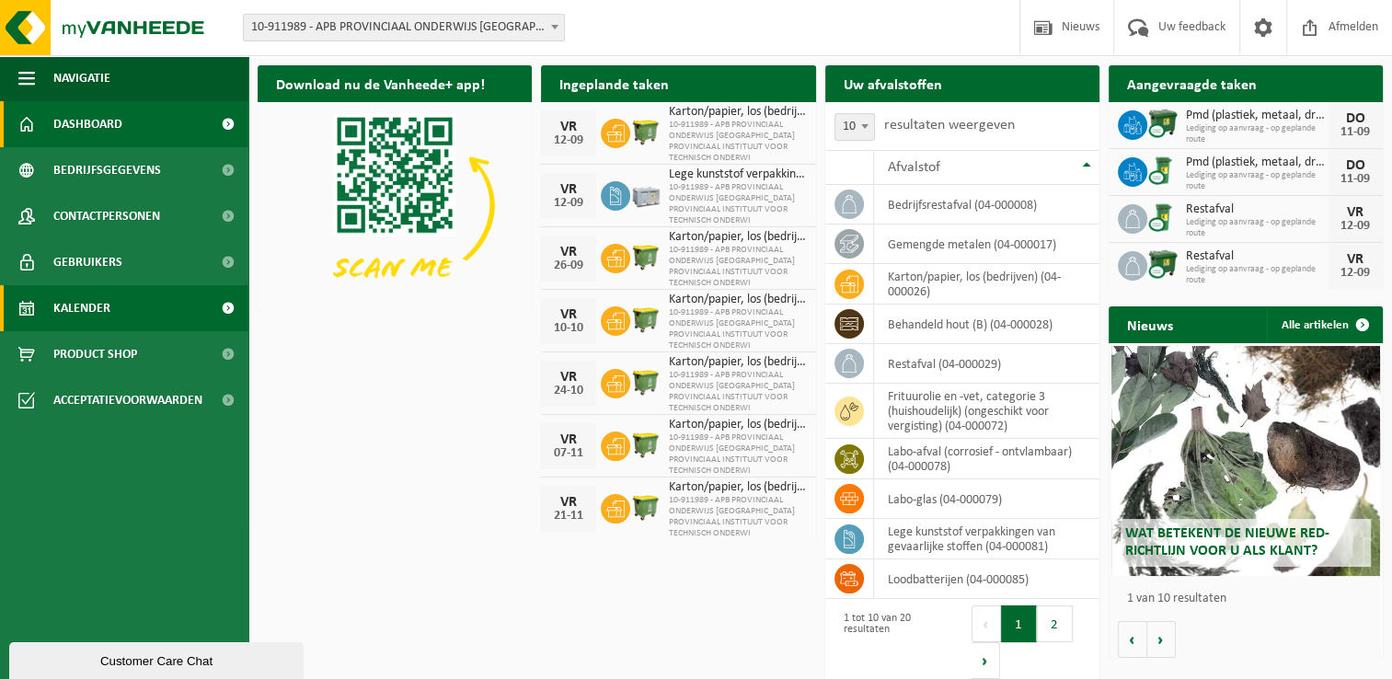
click at [140, 315] on link "Kalender" at bounding box center [124, 308] width 248 height 46
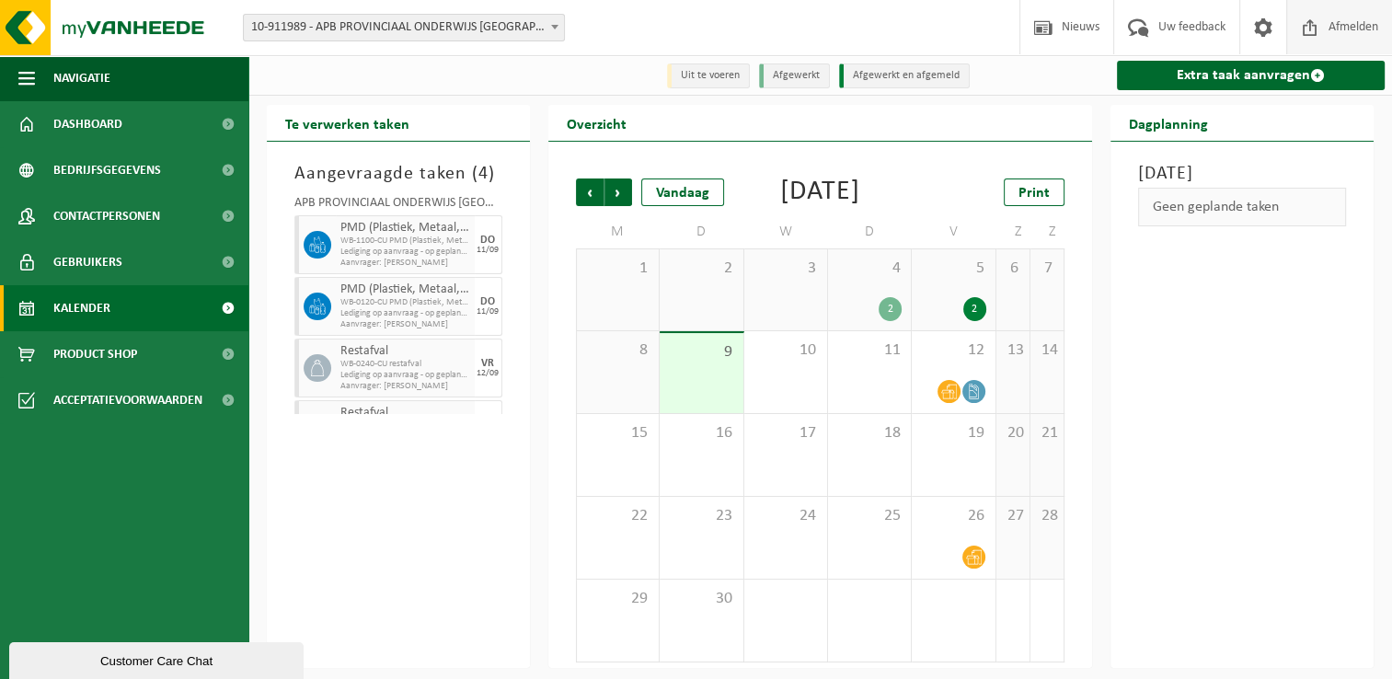
click at [1344, 37] on span "Afmelden" at bounding box center [1352, 27] width 59 height 54
